Goal: Task Accomplishment & Management: Use online tool/utility

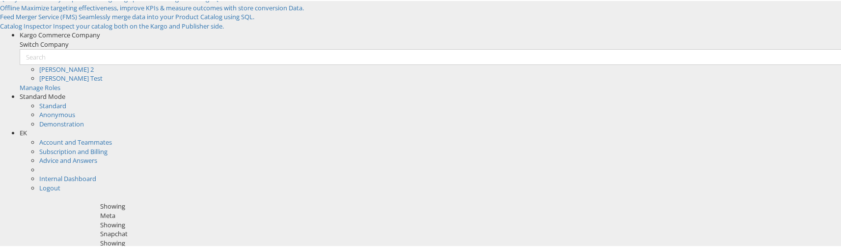
scroll to position [199, 0]
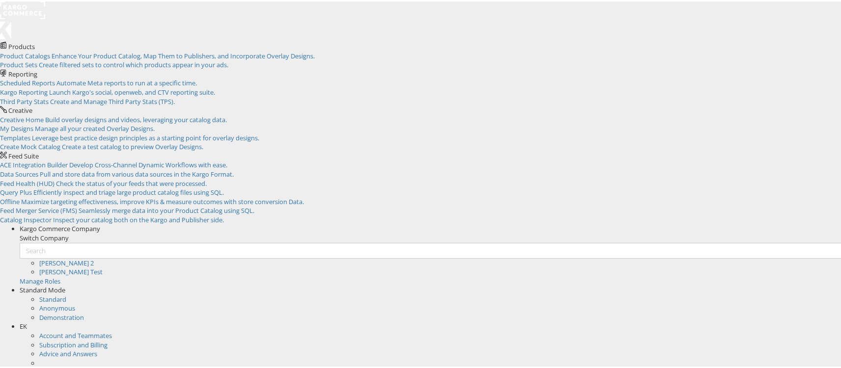
click at [828, 321] on li "EK Account and Teammates Subscription and Billing Advice and Answers Internal D…" at bounding box center [434, 353] width 829 height 64
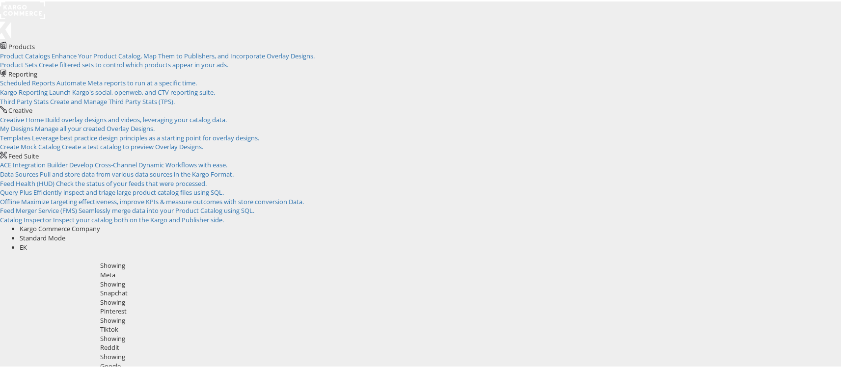
click at [27, 242] on span "EK" at bounding box center [23, 246] width 7 height 9
click at [96, 287] on link "Internal Dashboard" at bounding box center [67, 291] width 57 height 9
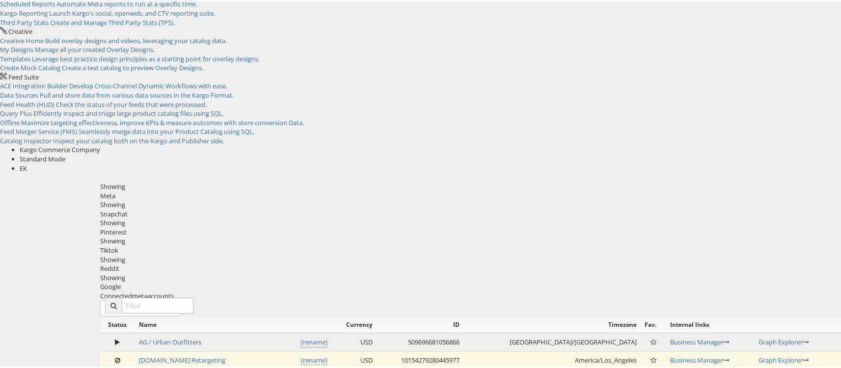
scroll to position [80, 0]
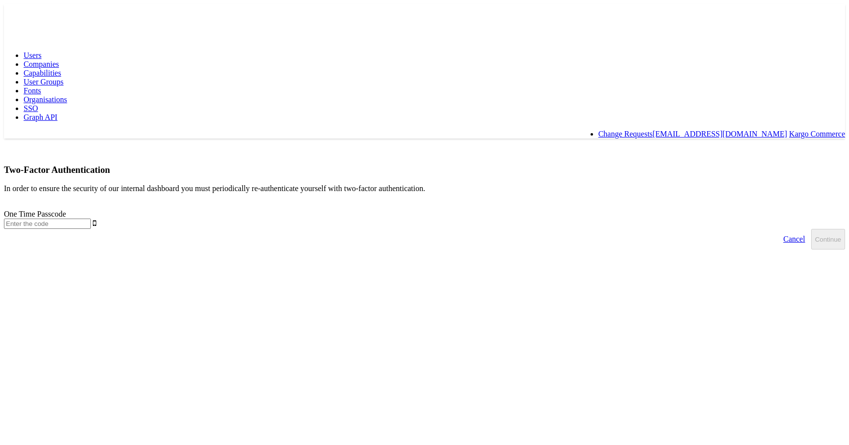
click at [91, 219] on input "text" at bounding box center [47, 224] width 87 height 10
type input "518486"
click at [811, 229] on button "Continue" at bounding box center [828, 239] width 34 height 21
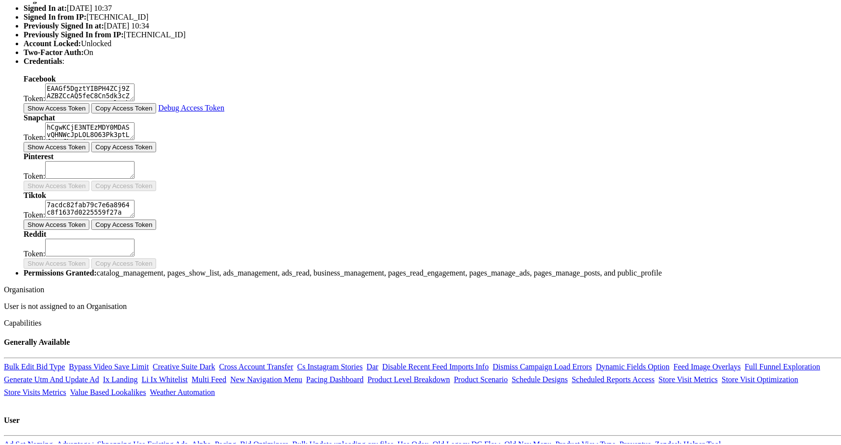
scroll to position [254, 0]
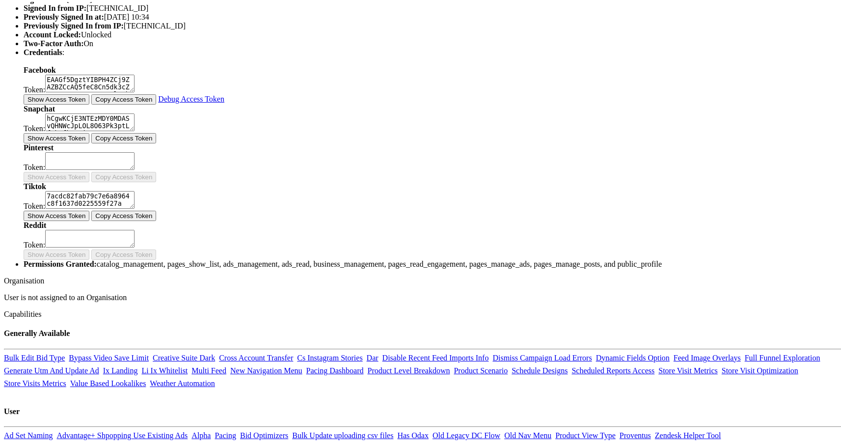
click at [89, 103] on button "Show Access Token" at bounding box center [57, 97] width 66 height 10
click at [153, 103] on button "Copy Access Token" at bounding box center [120, 97] width 65 height 10
